Goal: Find specific page/section: Find specific page/section

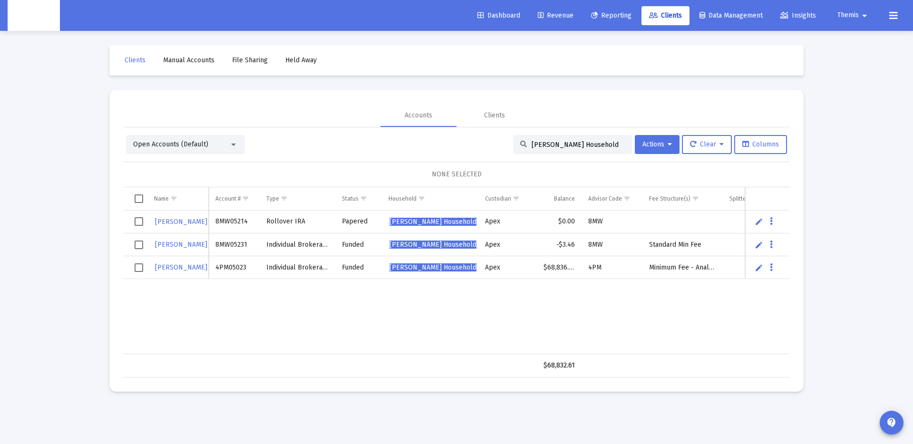
click at [557, 147] on input "[PERSON_NAME] Household" at bounding box center [577, 145] width 93 height 8
paste input "[PERSON_NAME]"
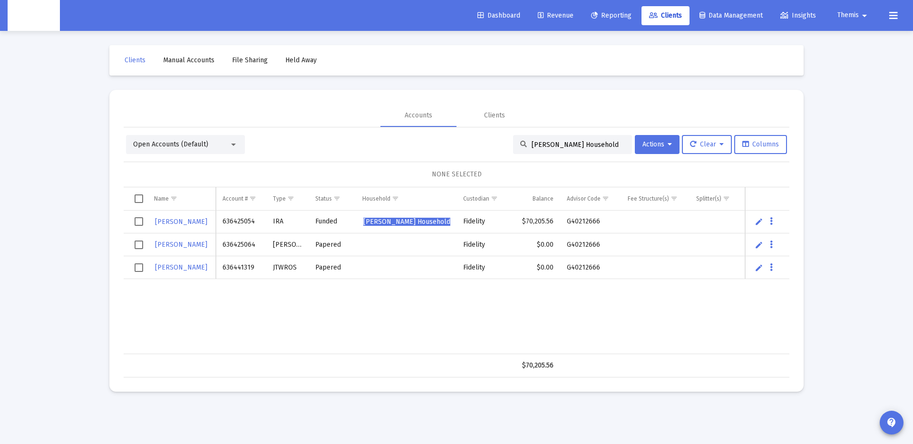
click at [213, 143] on div "Open Accounts (Default)" at bounding box center [181, 145] width 96 height 10
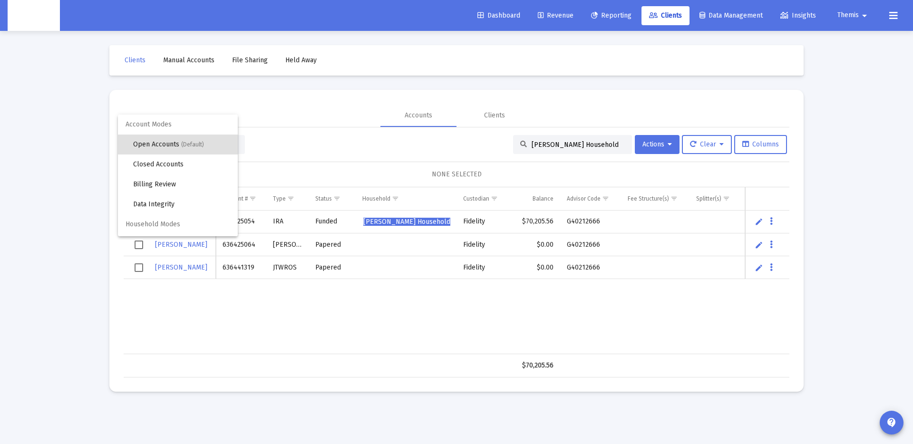
click at [278, 145] on div at bounding box center [456, 222] width 913 height 444
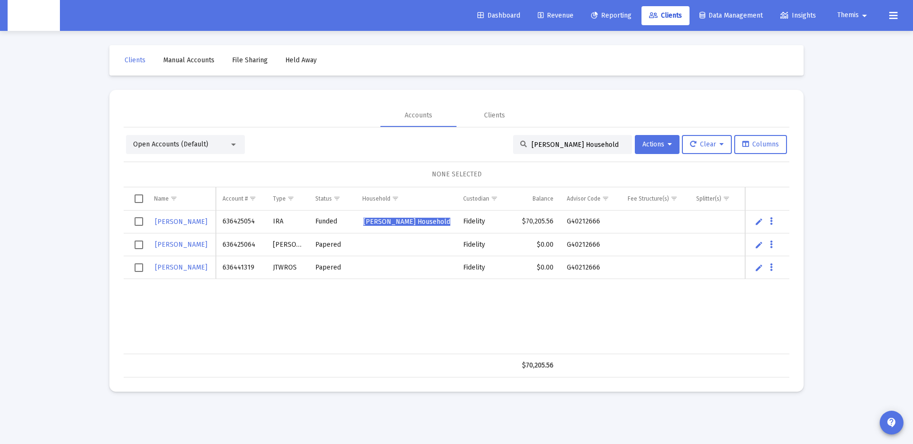
click at [574, 147] on input "[PERSON_NAME] Household" at bounding box center [577, 145] width 93 height 8
paste input "[PERSON_NAME]"
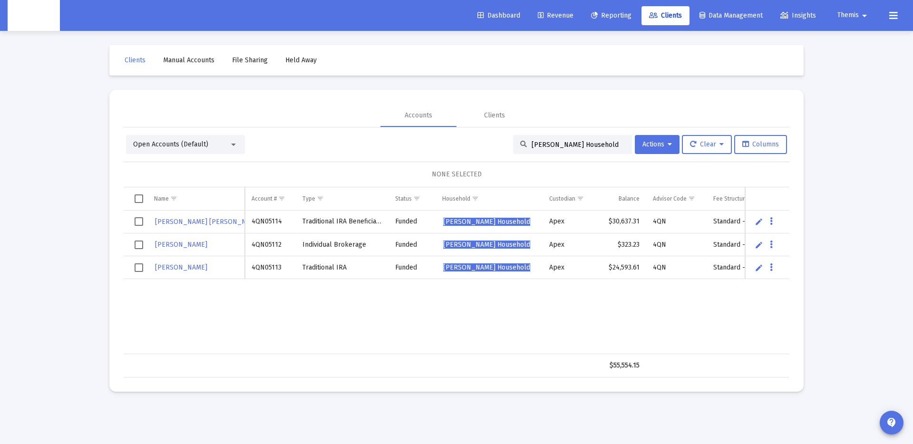
click at [184, 146] on span "Open Accounts (Default)" at bounding box center [170, 144] width 75 height 8
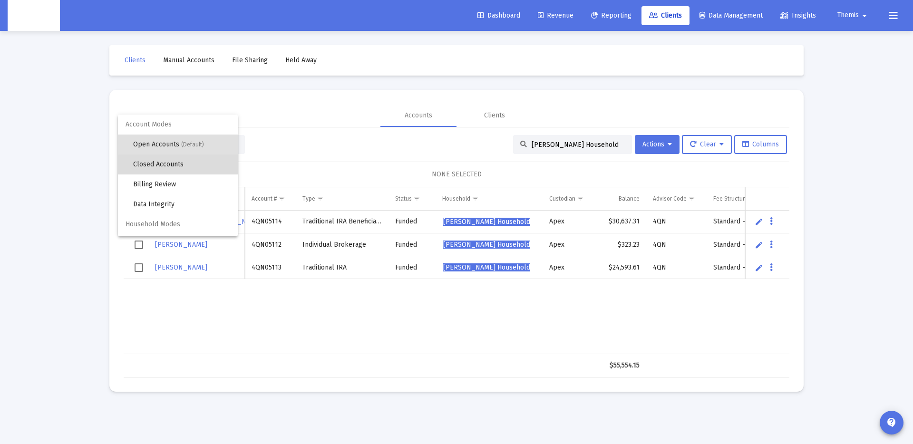
click at [182, 166] on span "Closed Accounts" at bounding box center [181, 165] width 97 height 20
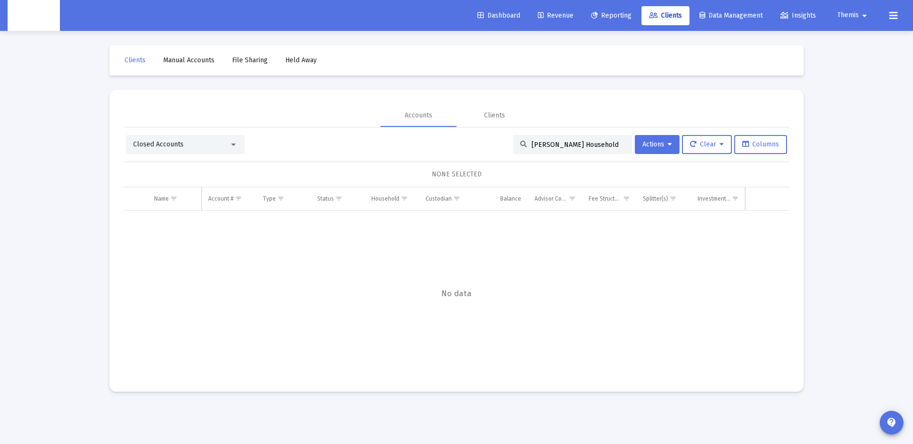
click at [581, 145] on input "[PERSON_NAME] Household" at bounding box center [577, 145] width 93 height 8
click at [612, 146] on input "[PERSON_NAME] Household" at bounding box center [577, 145] width 93 height 8
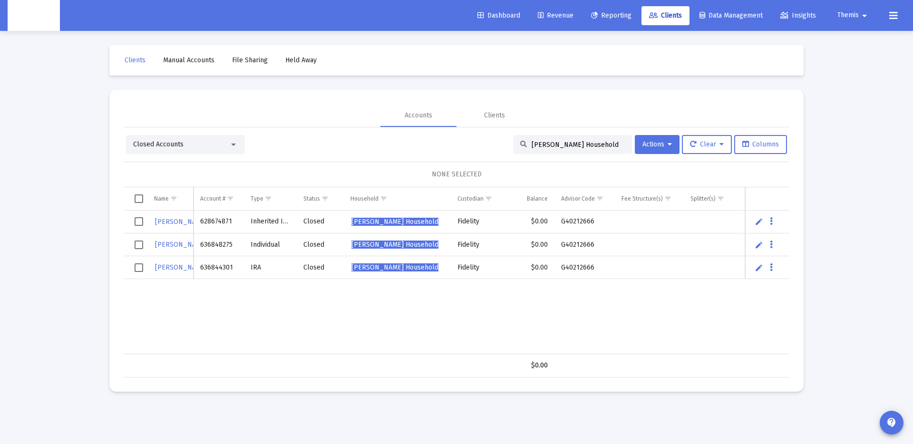
click at [576, 143] on input "[PERSON_NAME] Household" at bounding box center [577, 145] width 93 height 8
paste input "[PERSON_NAME]"
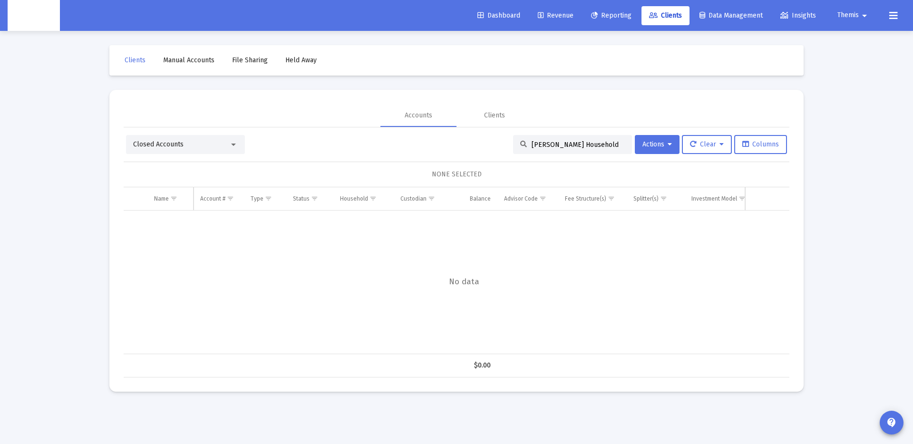
click at [223, 142] on div "Closed Accounts" at bounding box center [181, 145] width 96 height 10
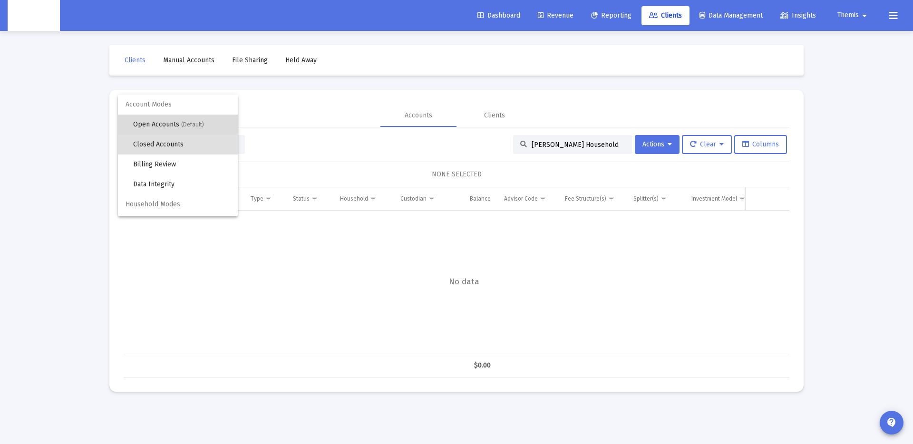
click at [216, 126] on span "Open Accounts (Default)" at bounding box center [181, 125] width 97 height 20
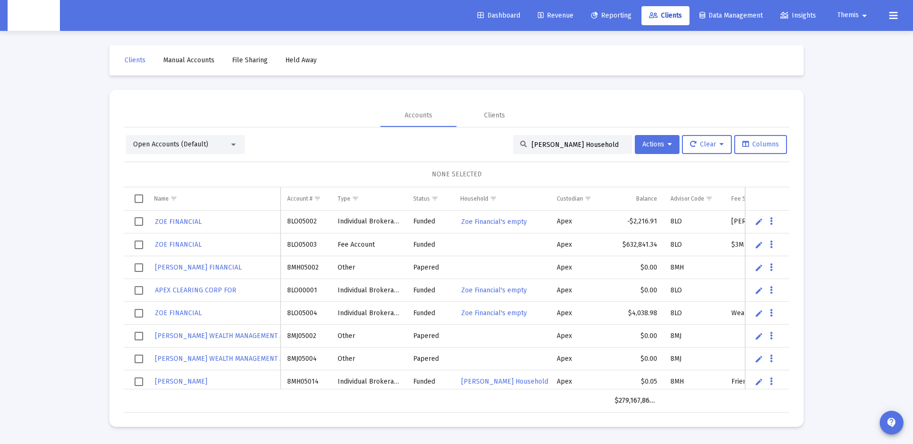
click at [619, 146] on div "[PERSON_NAME] Household" at bounding box center [572, 144] width 119 height 19
click at [618, 143] on input "[PERSON_NAME] Household" at bounding box center [577, 145] width 93 height 8
type input "[PERSON_NAME] Househol"
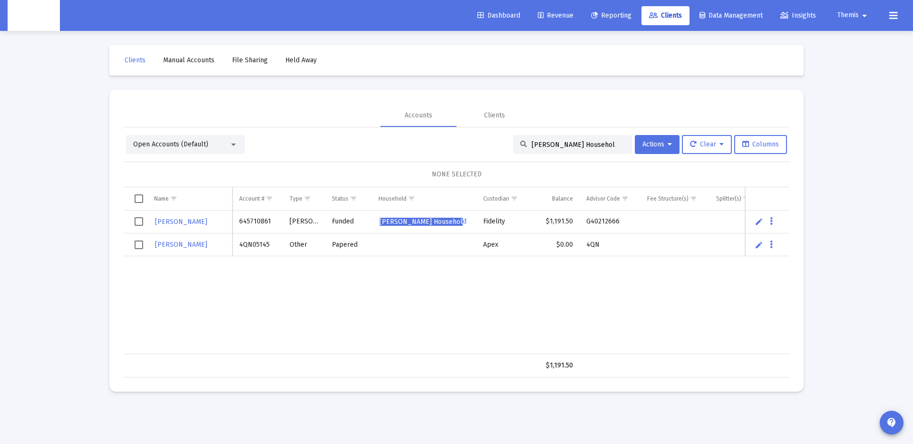
click at [381, 287] on div "[PERSON_NAME] 645710861 [PERSON_NAME] Funded [PERSON_NAME] Househol d Fidelity …" at bounding box center [505, 283] width 763 height 144
